Goal: Navigation & Orientation: Find specific page/section

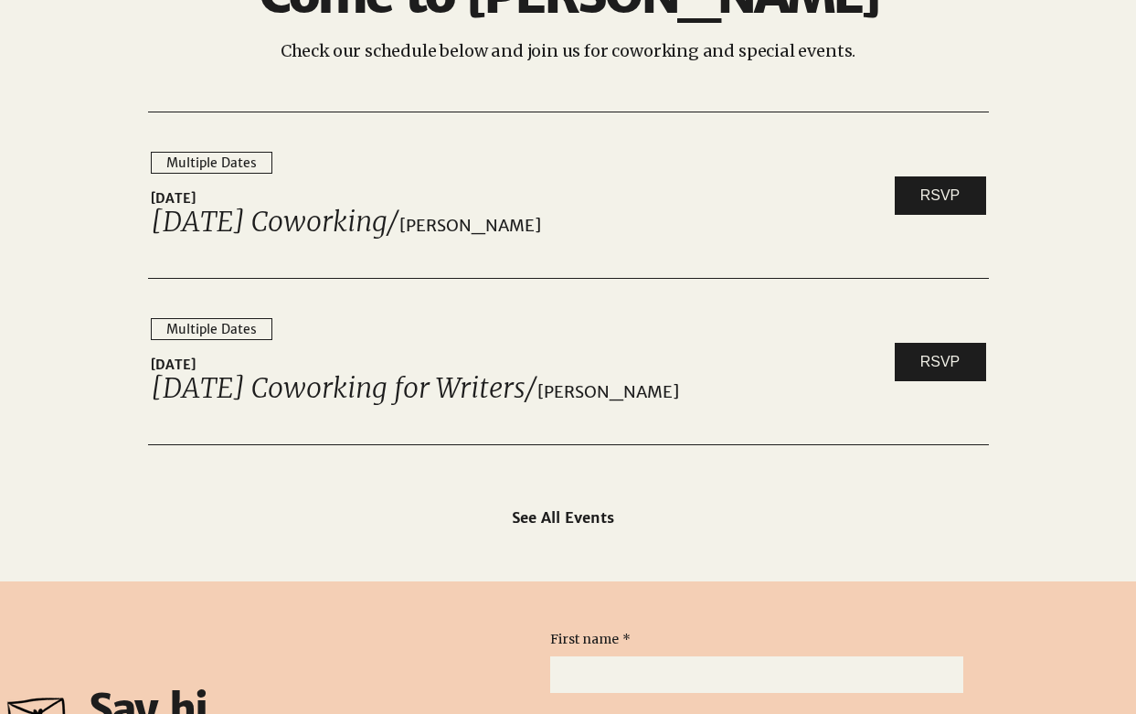
scroll to position [2982, 0]
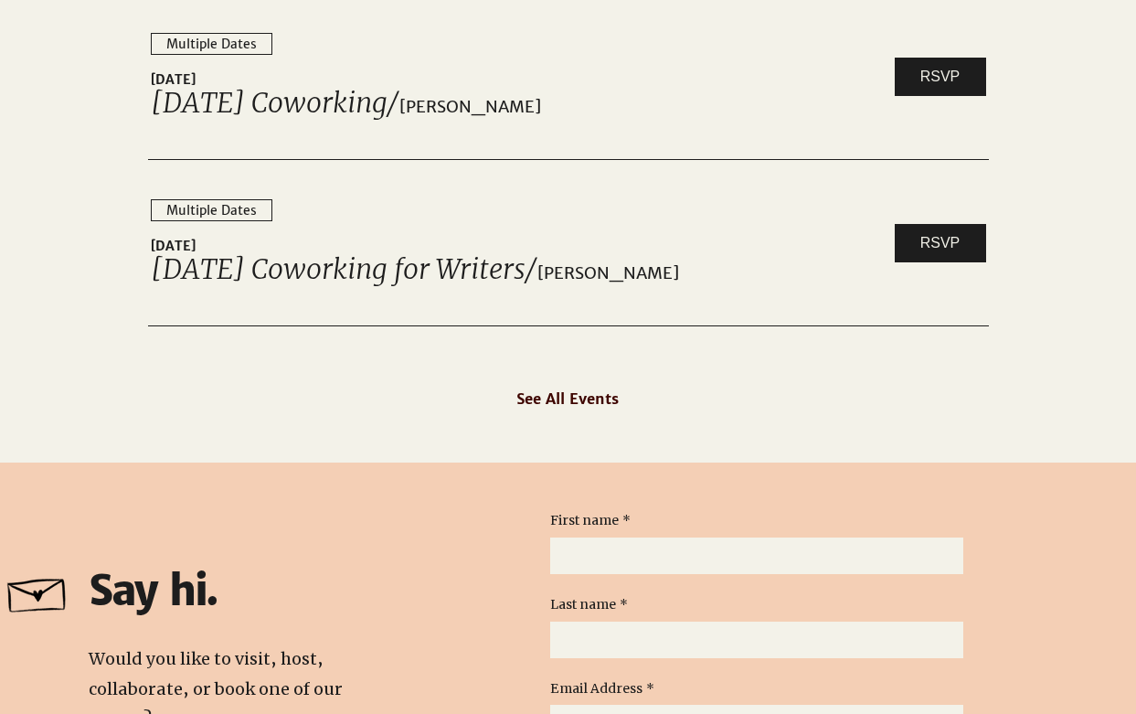
click at [590, 398] on span "See All Events" at bounding box center [567, 398] width 102 height 18
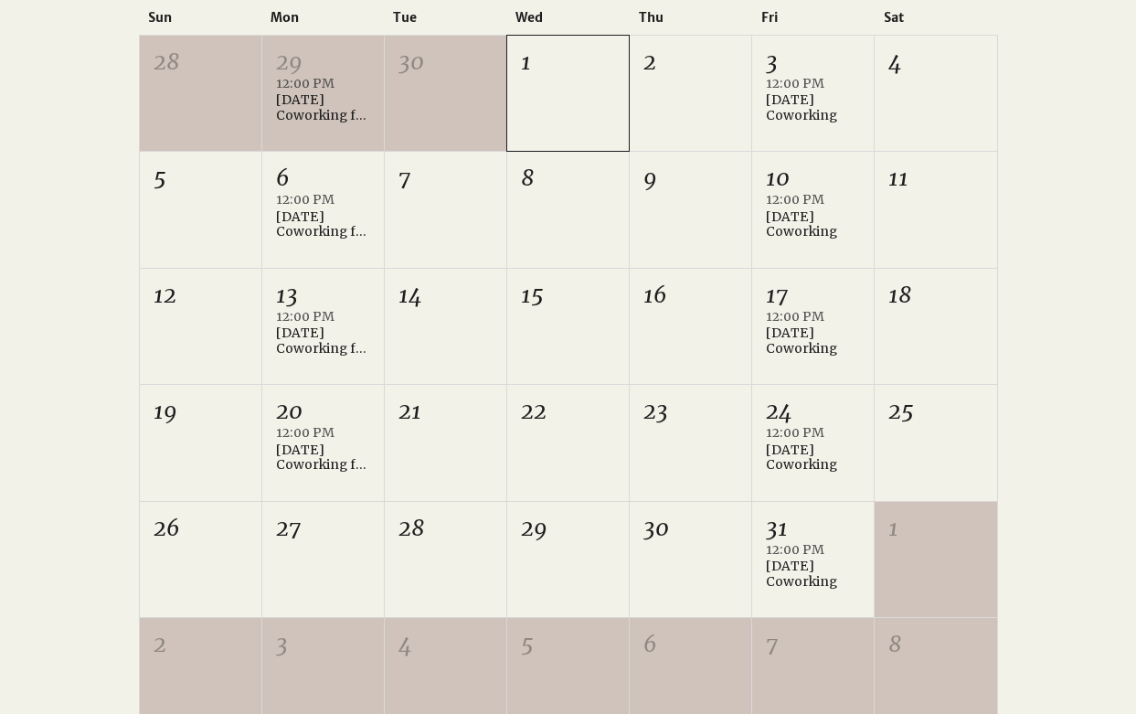
scroll to position [378, 0]
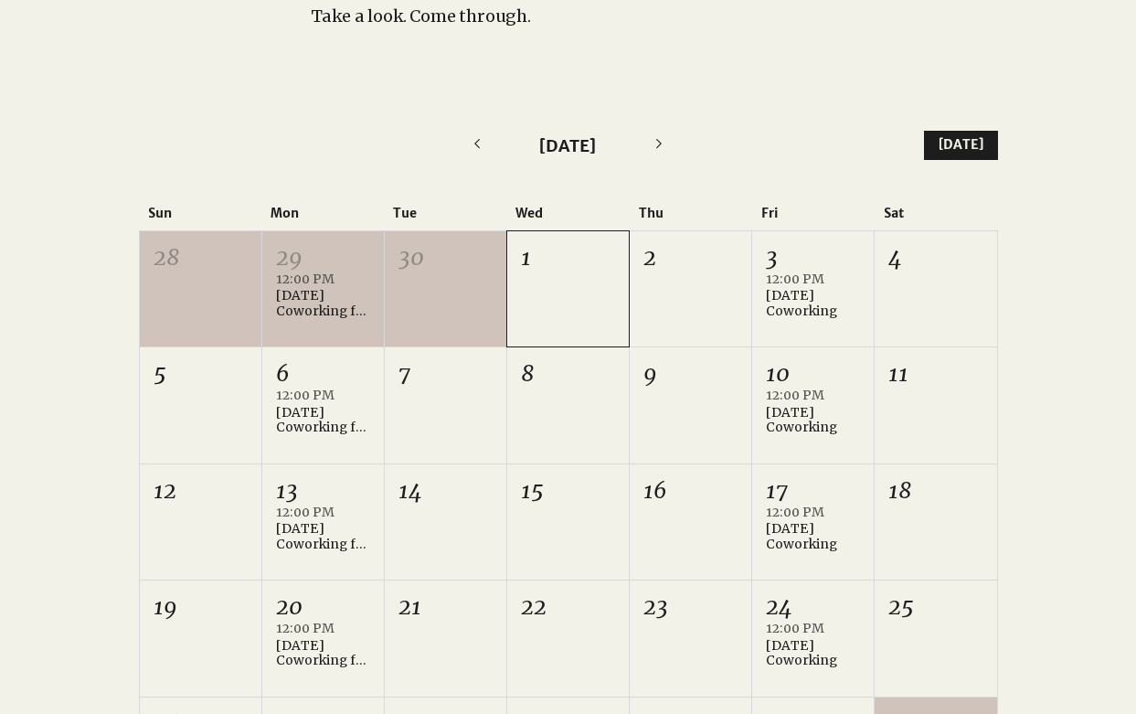
click at [660, 144] on icon "Next month" at bounding box center [658, 143] width 5 height 9
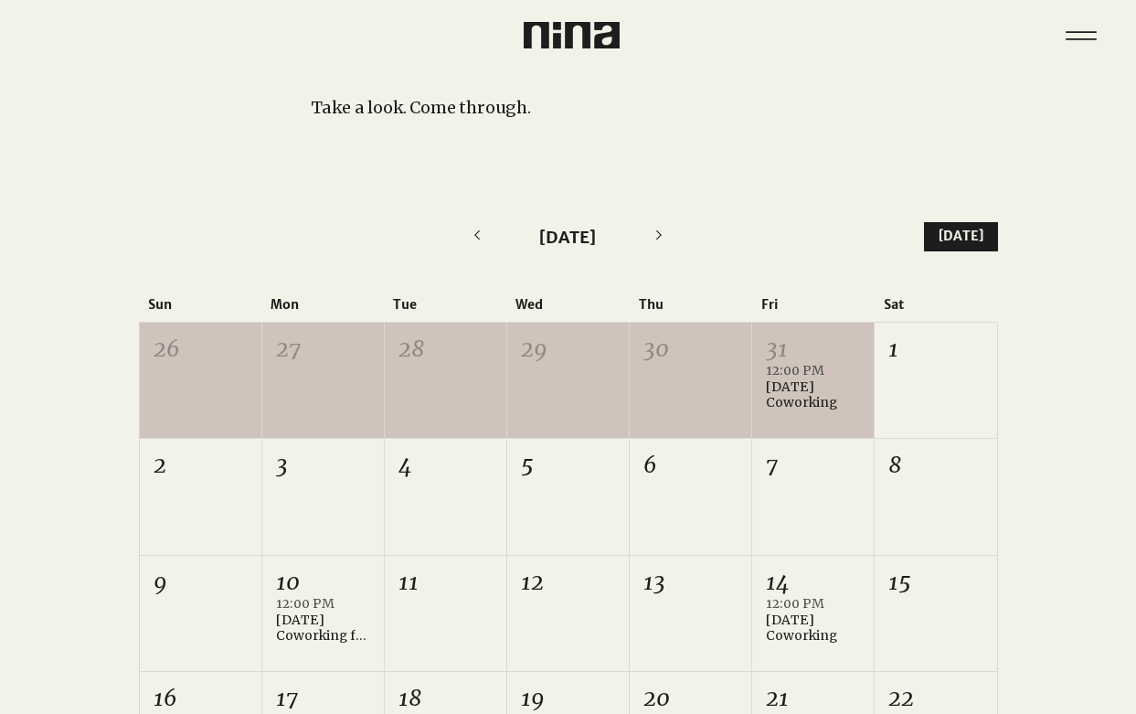
scroll to position [242, 0]
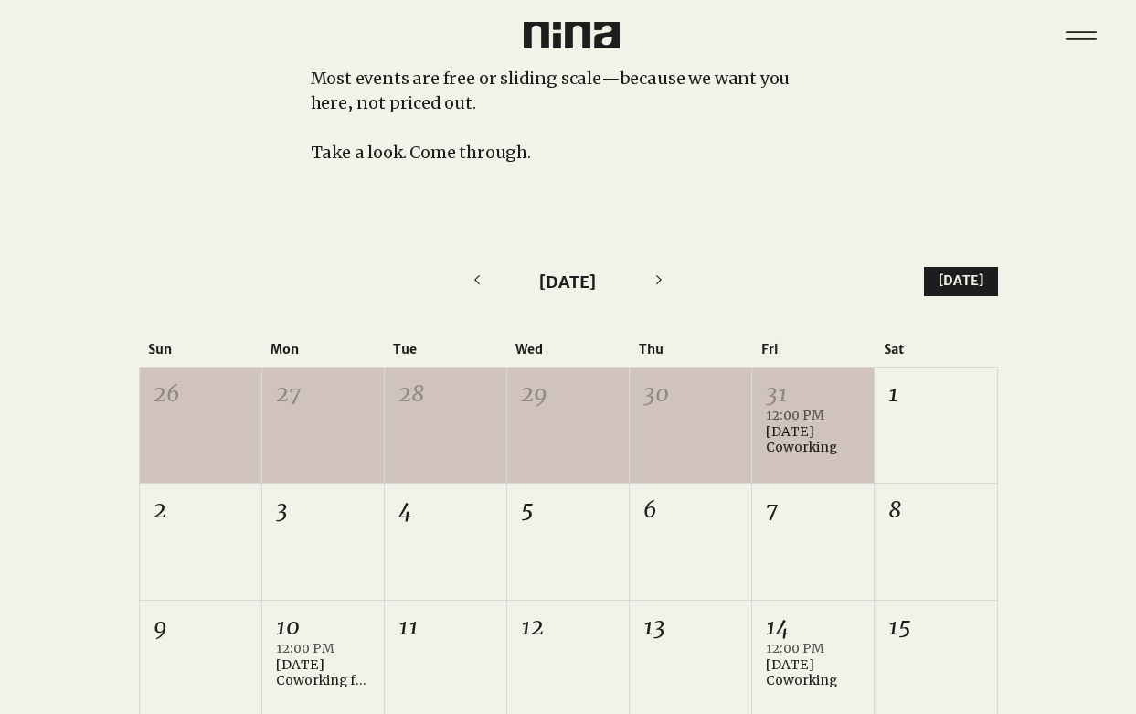
click at [652, 278] on icon "Next month" at bounding box center [659, 279] width 25 height 25
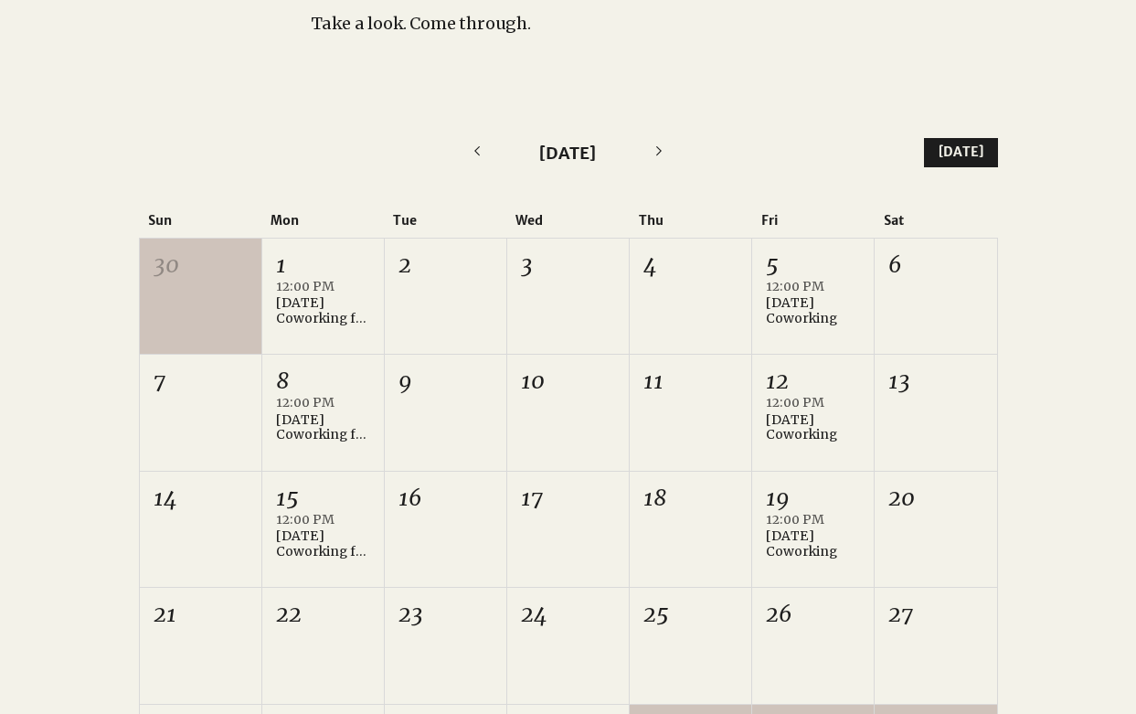
scroll to position [0, 0]
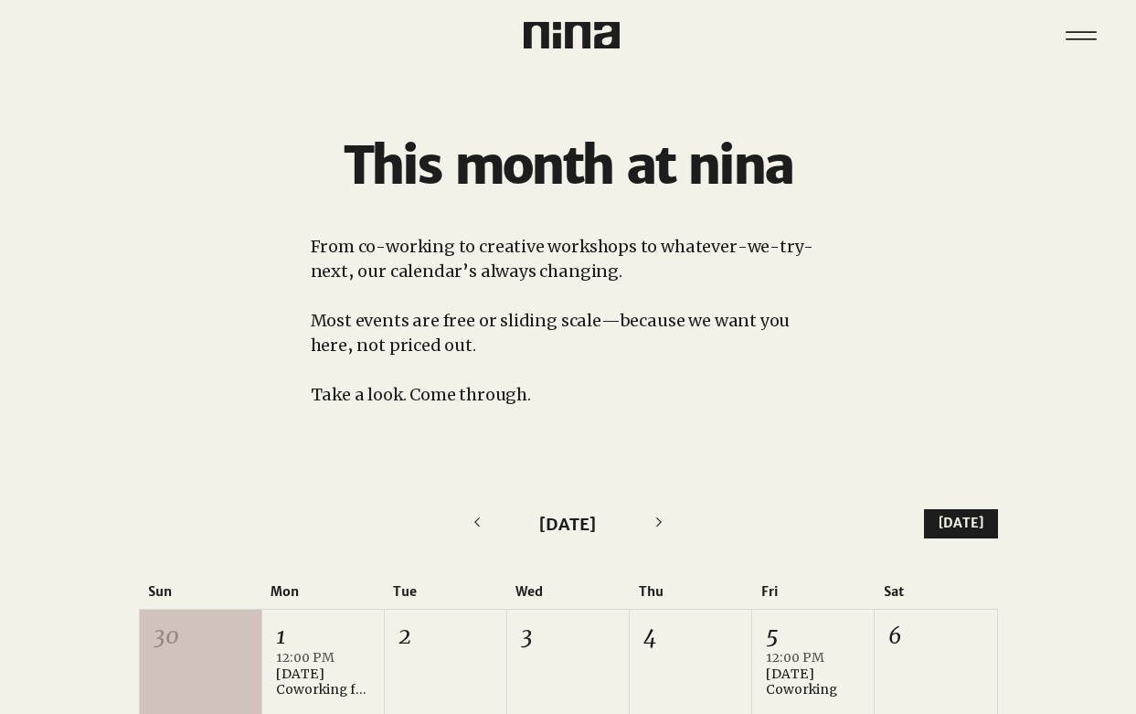
click at [577, 37] on img at bounding box center [572, 35] width 96 height 26
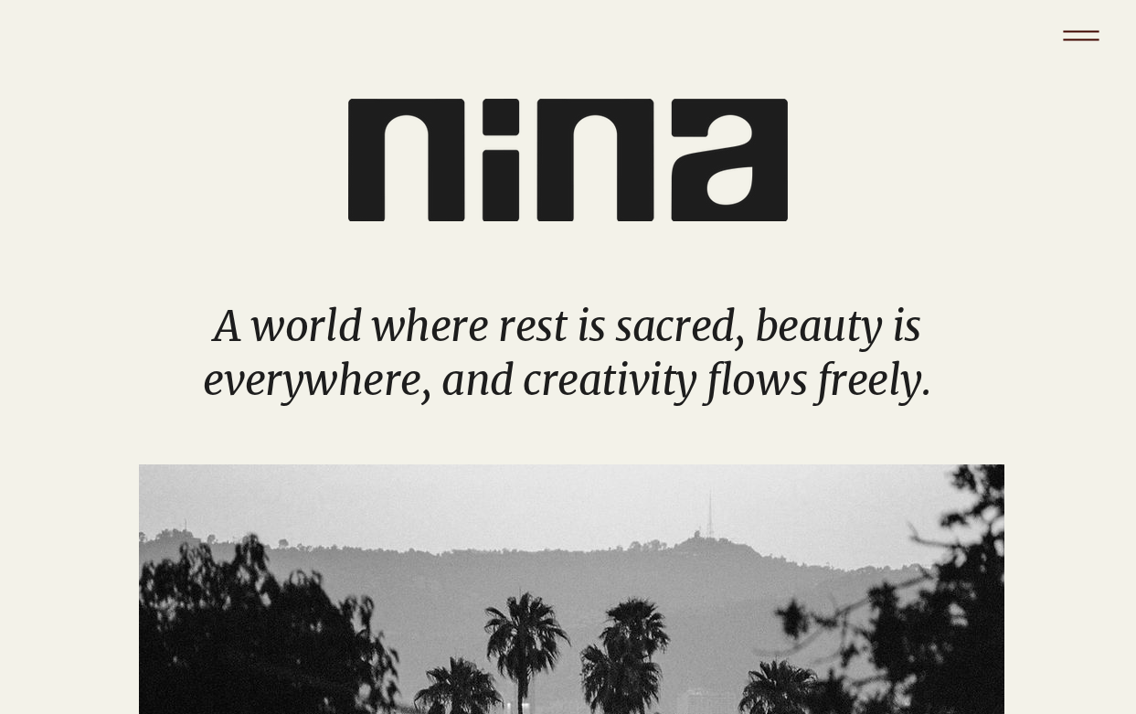
click at [1085, 37] on icon "Menu" at bounding box center [1081, 36] width 64 height 64
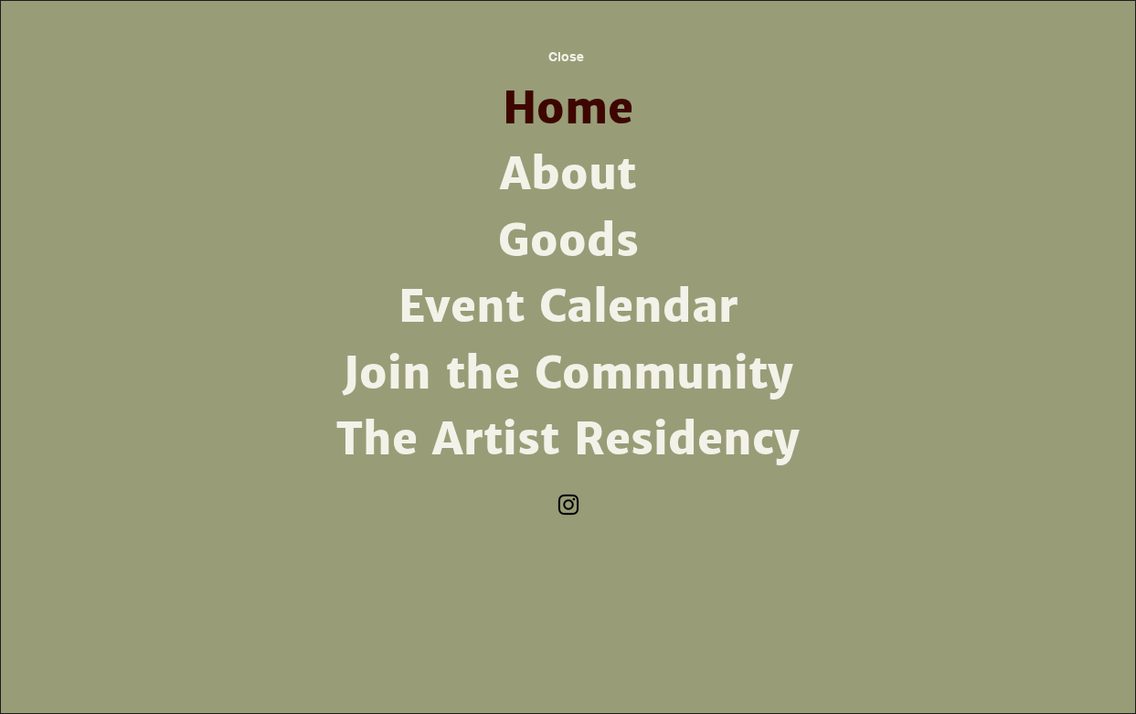
click at [613, 177] on link "About" at bounding box center [568, 175] width 477 height 66
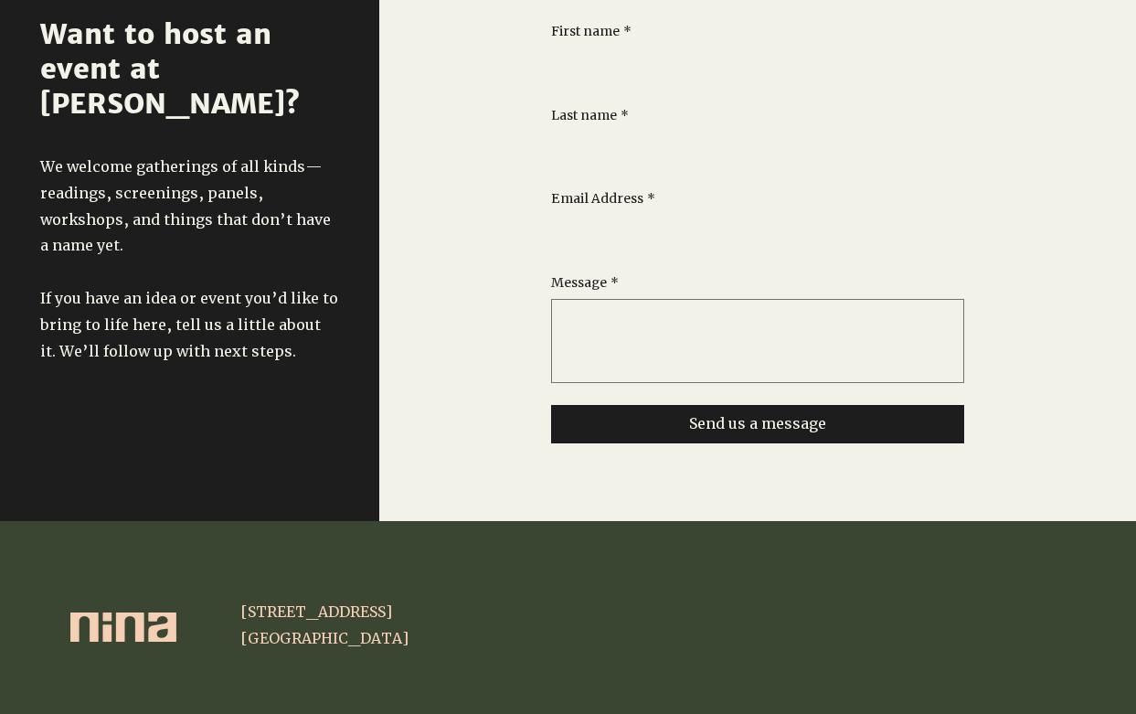
scroll to position [1321, 0]
